Goal: Information Seeking & Learning: Learn about a topic

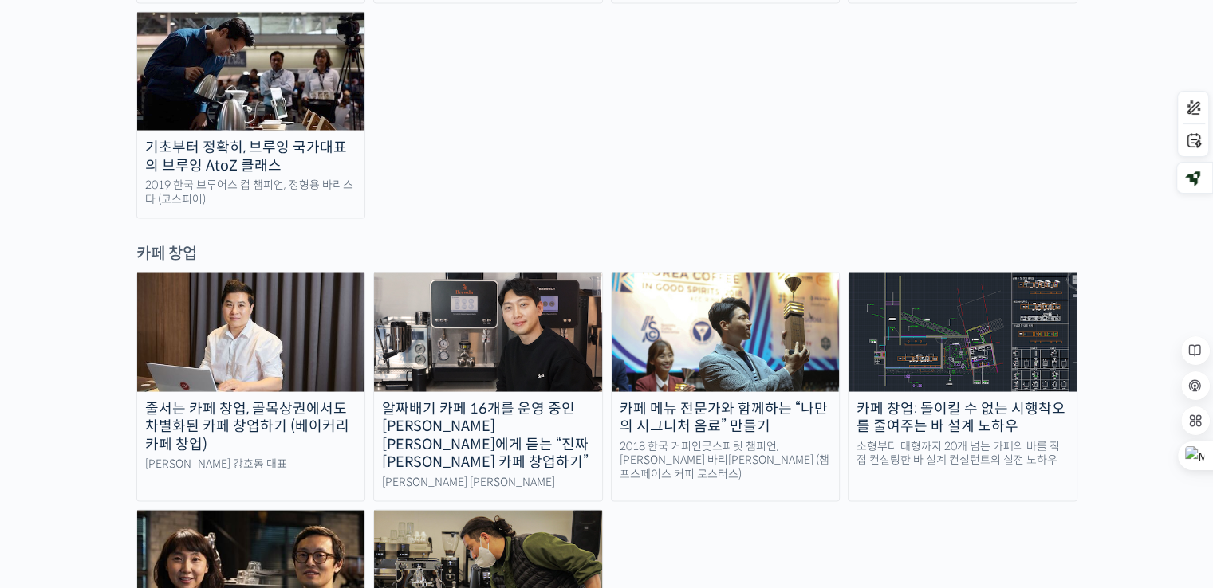
scroll to position [3056, 0]
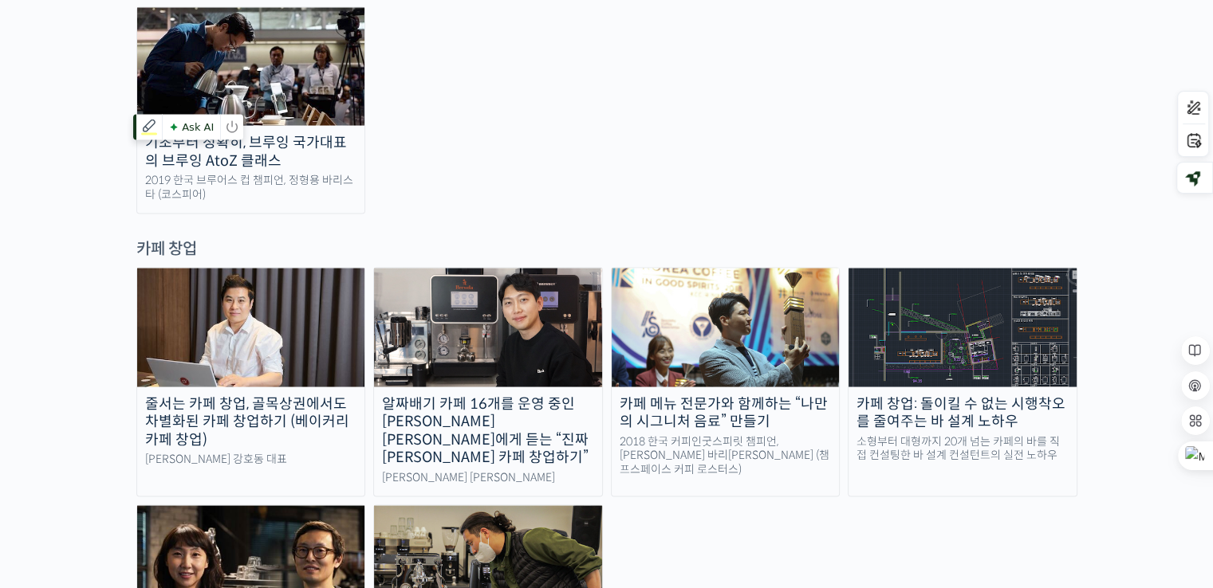
click at [261, 269] on img at bounding box center [251, 328] width 228 height 118
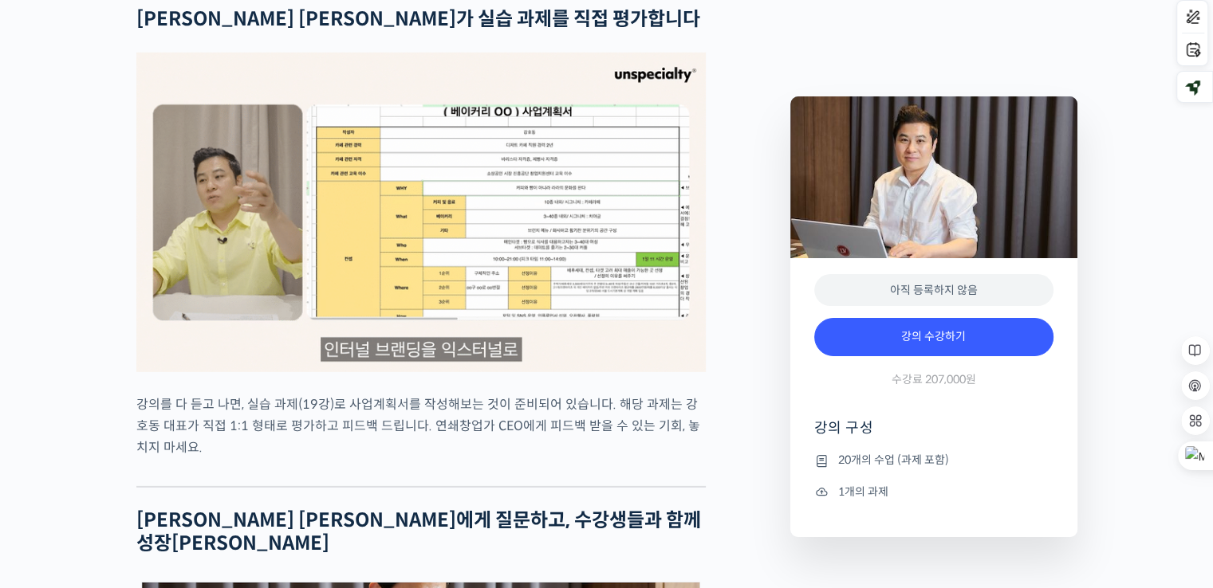
scroll to position [4233, 0]
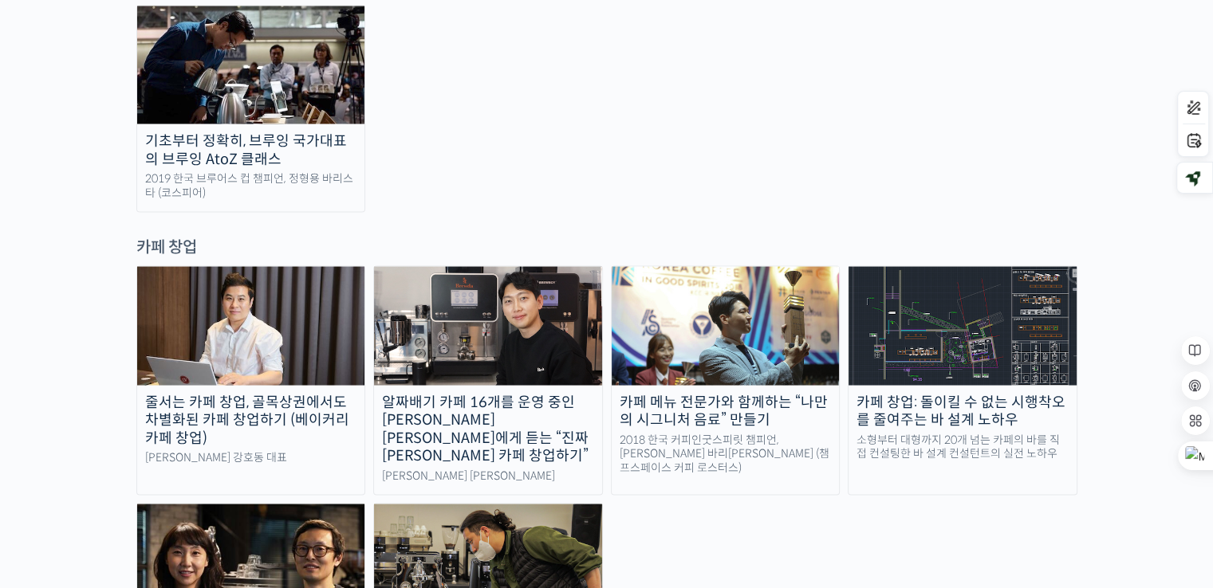
click at [500, 394] on div "알짜배기 카페 16개를 운영 중인 [PERSON_NAME] [PERSON_NAME]에게 듣는 “진짜 [PERSON_NAME] 카페 창업하기”" at bounding box center [488, 430] width 228 height 72
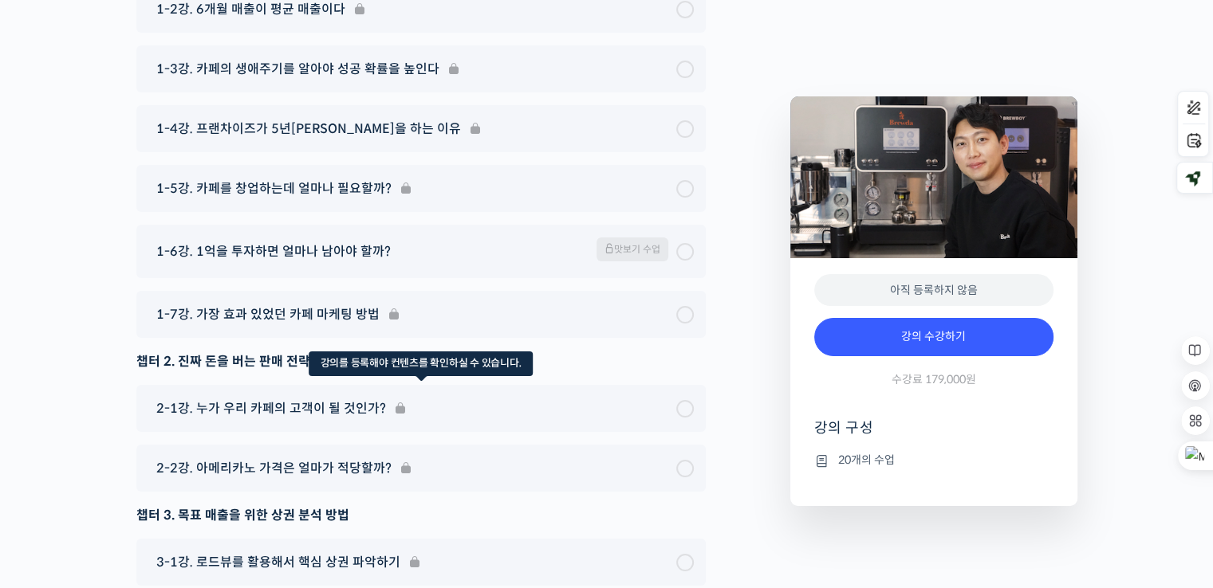
scroll to position [6113, 0]
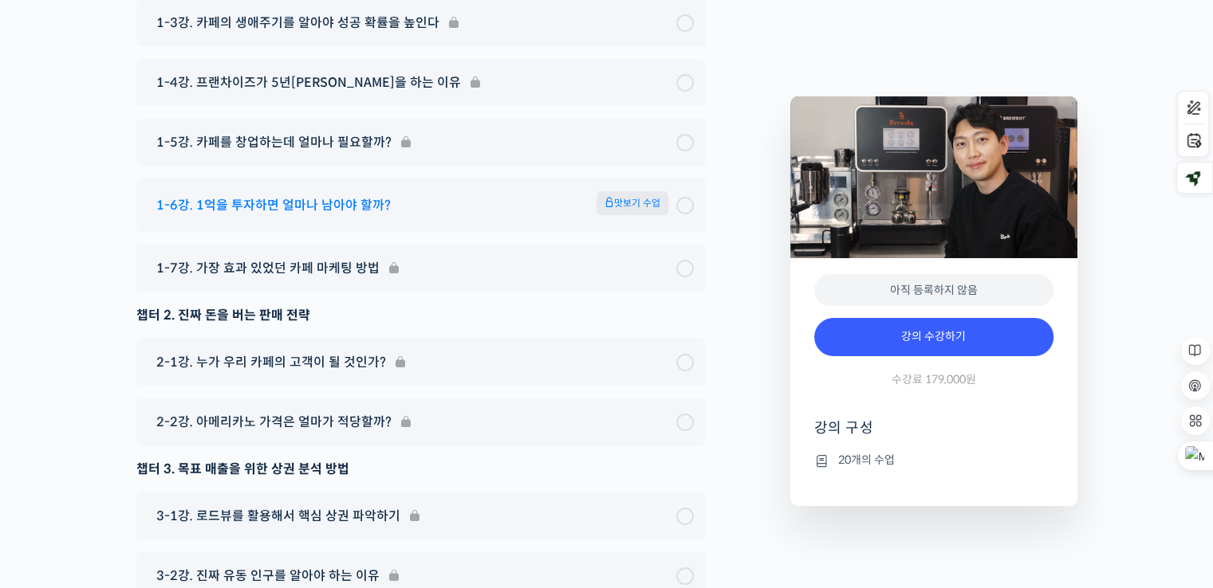
click at [303, 195] on span "1-6강. 1억을 투자하면 얼마나 남아야 할까?" at bounding box center [273, 206] width 234 height 22
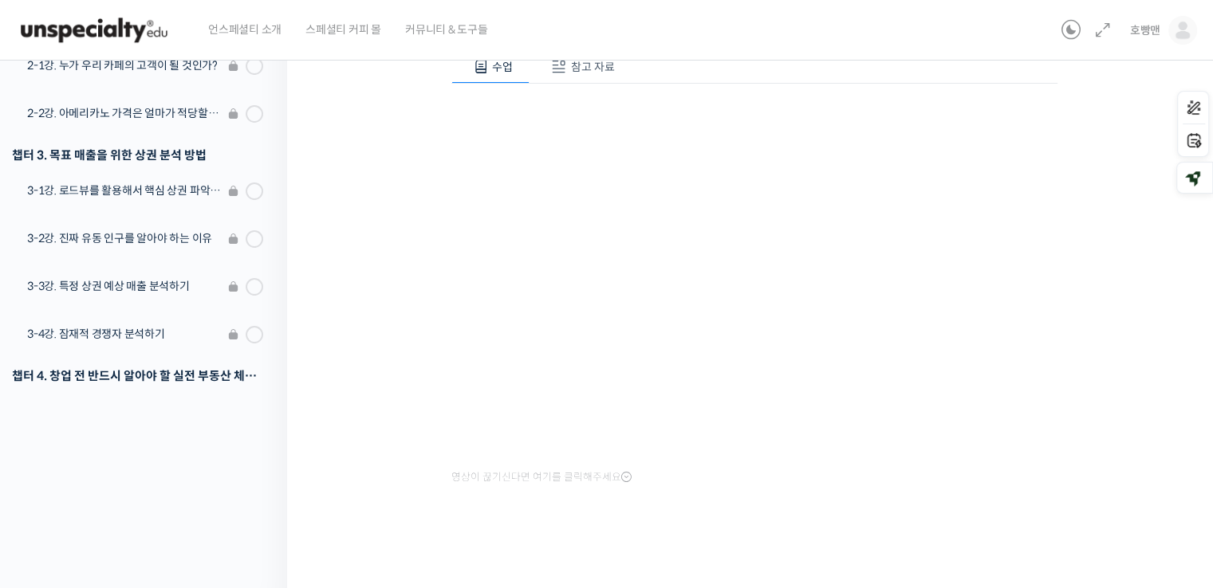
scroll to position [191, 0]
